Goal: Obtain resource: Obtain resource

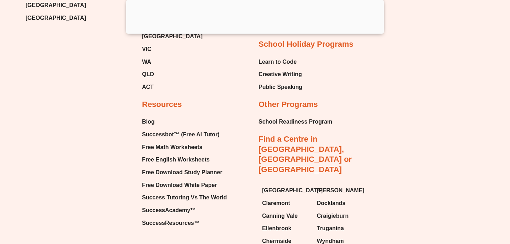
scroll to position [8131, 0]
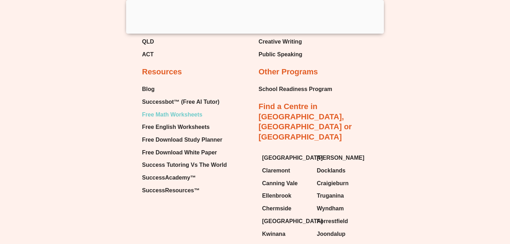
click at [164, 109] on span "Free Math Worksheets" at bounding box center [172, 114] width 60 height 11
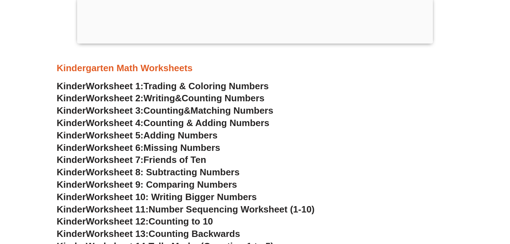
scroll to position [325, 0]
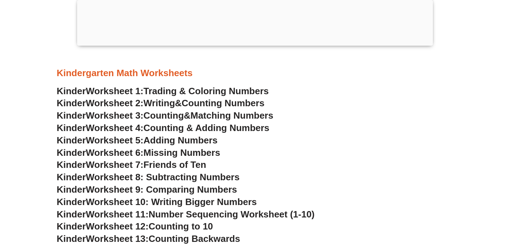
click at [197, 106] on span "Counting Numbers" at bounding box center [223, 103] width 83 height 11
click at [193, 117] on link "Kinder Worksheet 3: Counting & Matching Numbers" at bounding box center [165, 115] width 217 height 11
click at [184, 131] on span "Counting & Adding Numbers" at bounding box center [206, 127] width 126 height 11
click at [200, 141] on span "Adding Numbers" at bounding box center [180, 140] width 74 height 11
